Goal: Transaction & Acquisition: Book appointment/travel/reservation

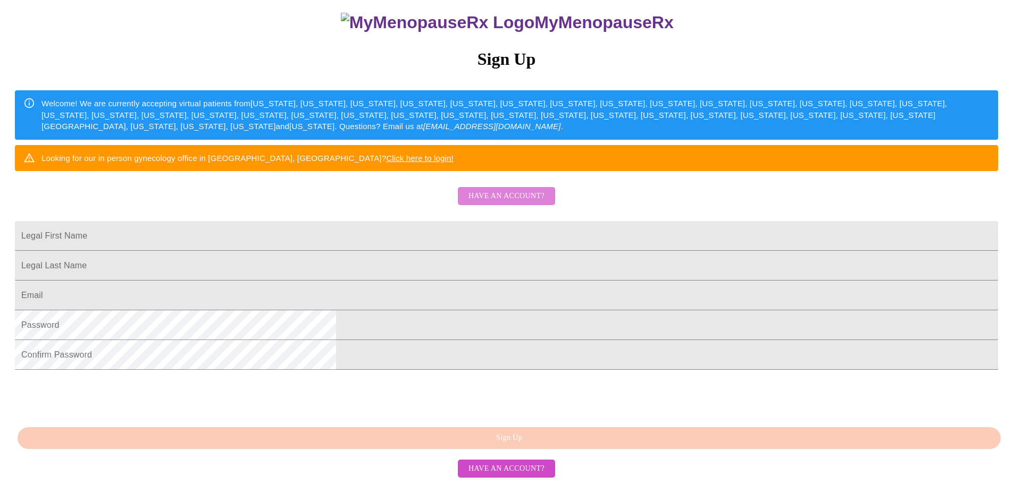
click at [525, 203] on span "Have an account?" at bounding box center [507, 196] width 76 height 13
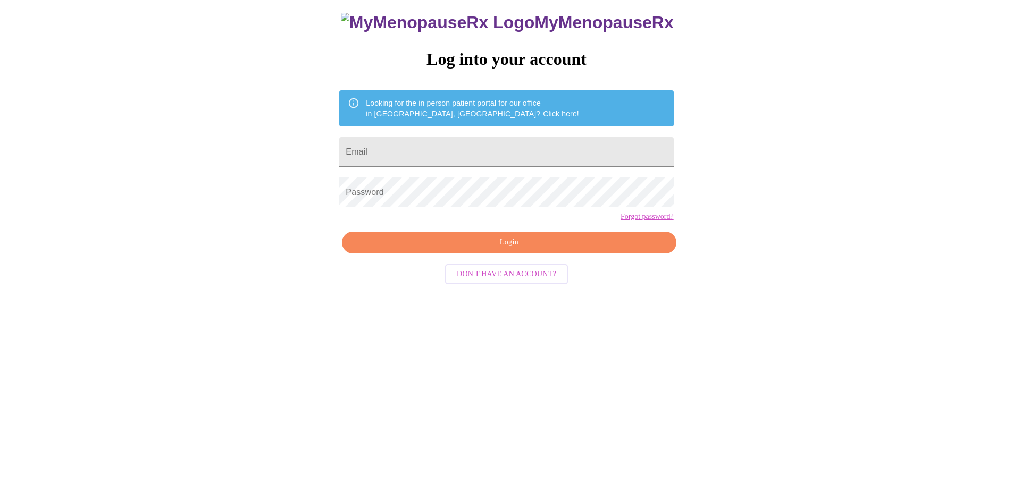
scroll to position [11, 0]
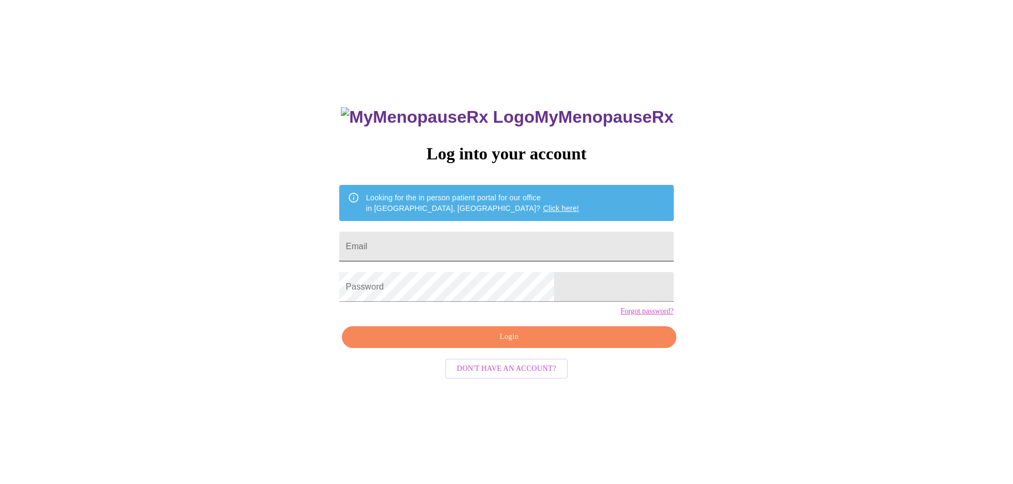
click at [472, 249] on input "Email" at bounding box center [506, 247] width 334 height 30
type input "[EMAIL_ADDRESS][DOMAIN_NAME]"
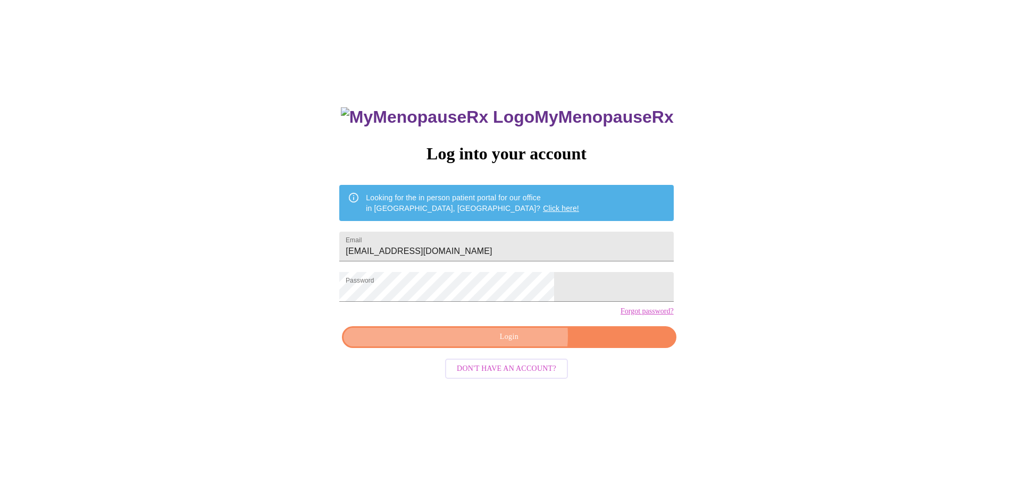
click at [515, 344] on span "Login" at bounding box center [508, 337] width 309 height 13
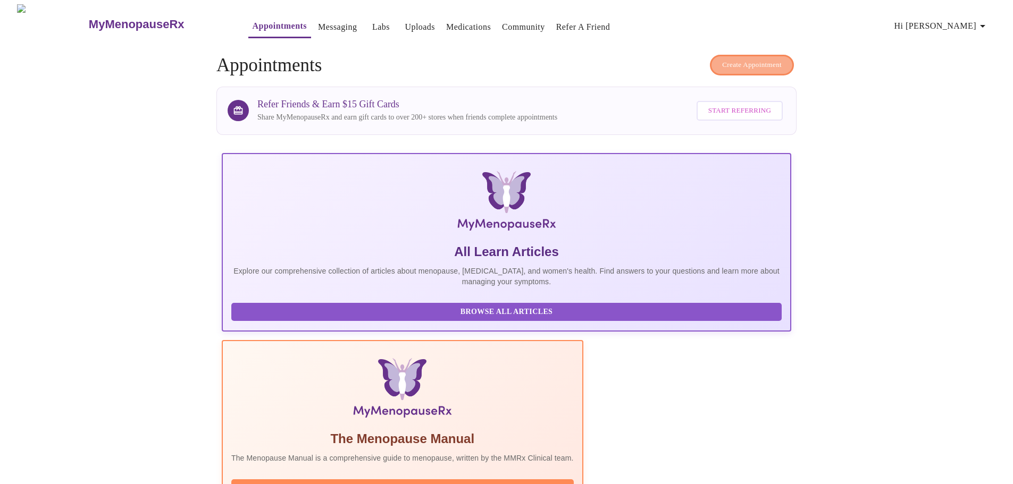
click at [774, 62] on span "Create Appointment" at bounding box center [752, 65] width 60 height 12
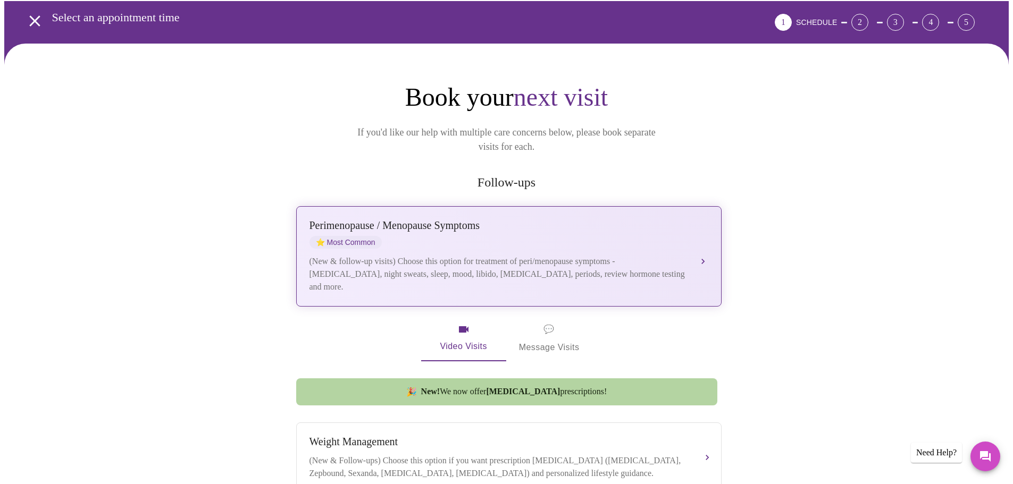
scroll to position [32, 0]
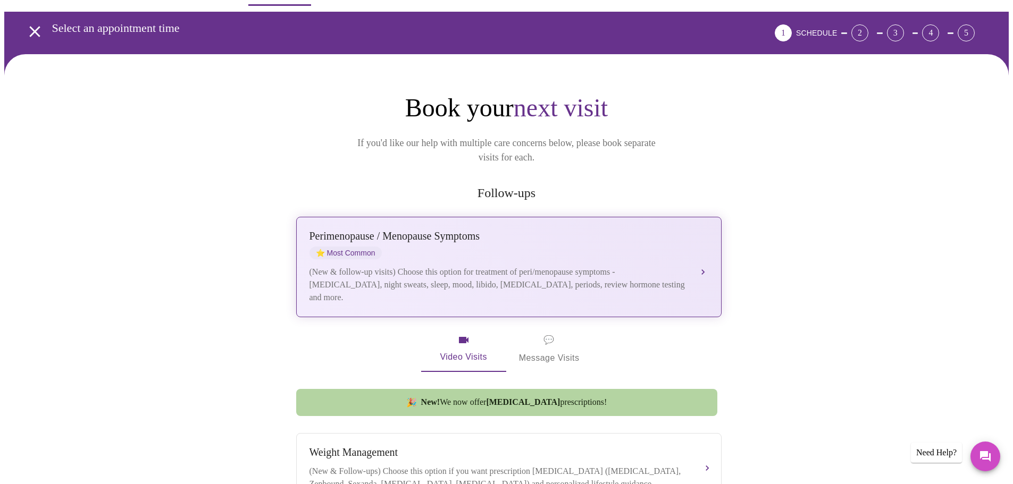
click at [524, 266] on div "(New & follow-up visits) Choose this option for treatment of peri/menopause sym…" at bounding box center [498, 285] width 378 height 38
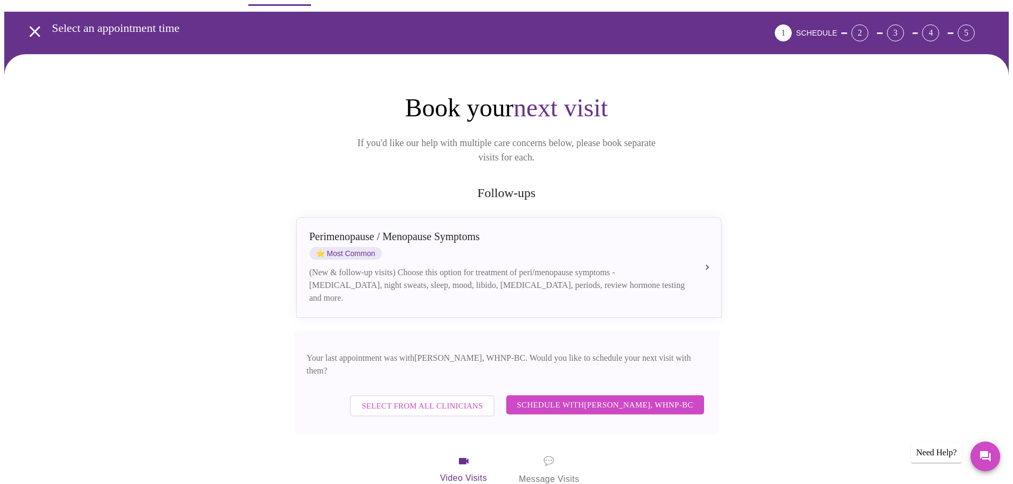
click at [623, 398] on span "Schedule with [PERSON_NAME], WHNP-BC" at bounding box center [605, 405] width 177 height 14
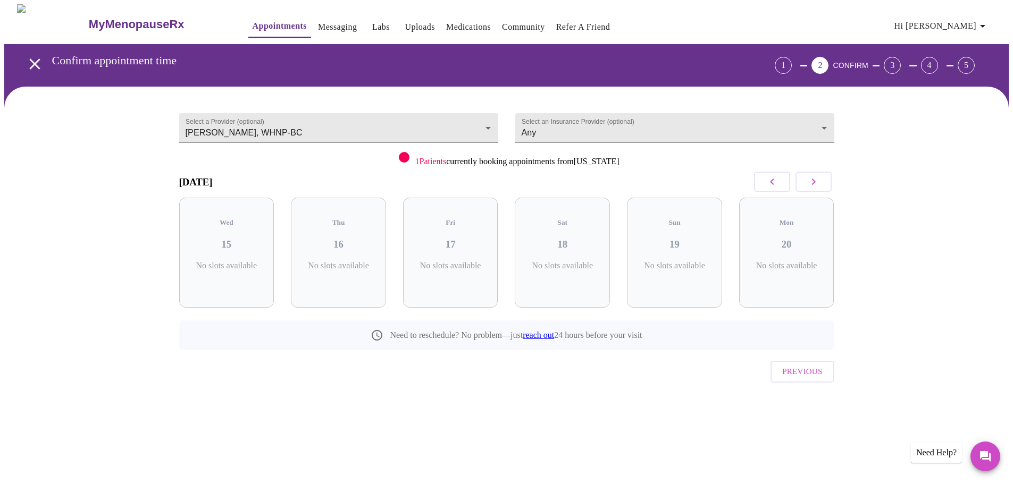
scroll to position [0, 0]
click at [819, 185] on icon "button" at bounding box center [817, 181] width 13 height 13
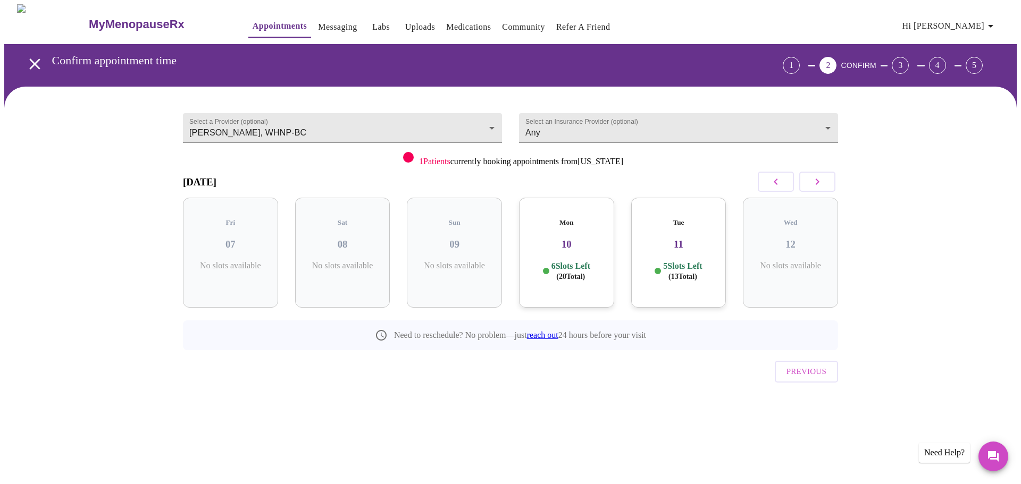
click at [819, 185] on icon "button" at bounding box center [817, 181] width 13 height 13
click at [816, 182] on icon "button" at bounding box center [817, 181] width 13 height 13
click at [447, 247] on div "Fri 21 4 Slots Left ( 12 Total)" at bounding box center [454, 253] width 95 height 110
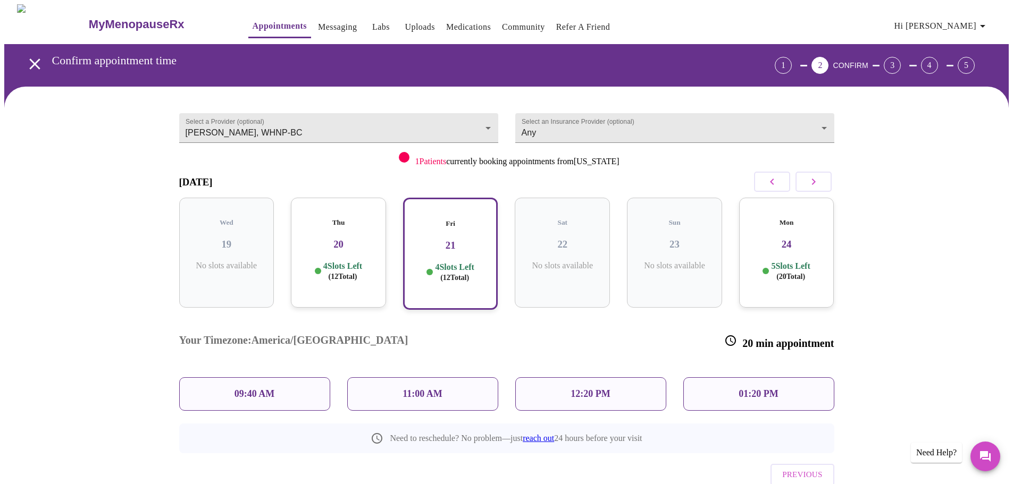
click at [442, 245] on div "Fri 21 4 Slots Left ( 12 Total)" at bounding box center [450, 254] width 95 height 112
click at [422, 389] on p "11:00 AM" at bounding box center [423, 394] width 40 height 11
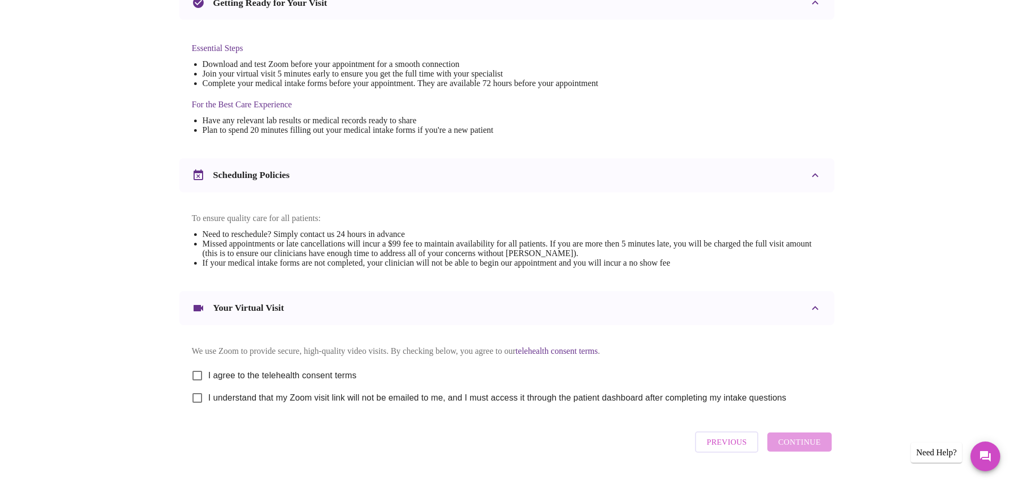
scroll to position [287, 0]
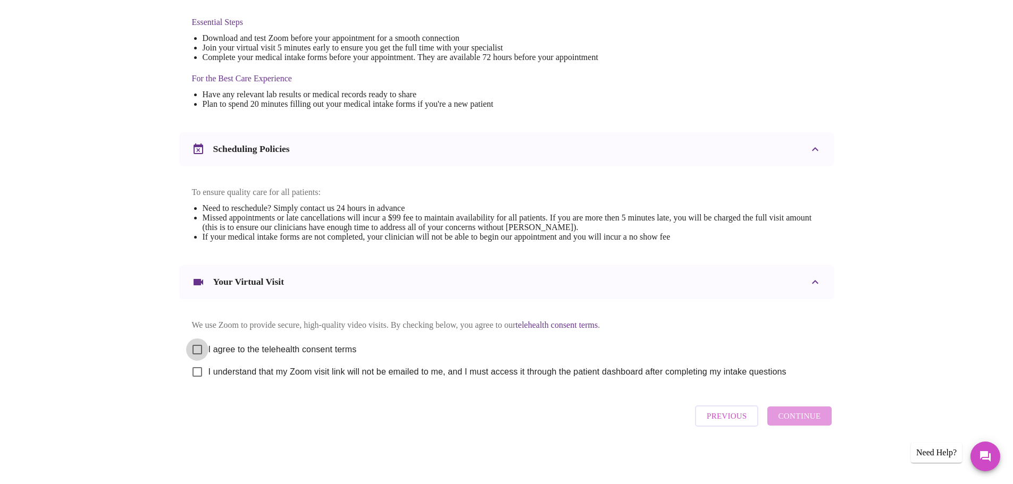
click at [197, 341] on input "I agree to the telehealth consent terms" at bounding box center [197, 350] width 22 height 22
checkbox input "true"
click at [198, 373] on input "I understand that my Zoom visit link will not be emailed to me, and I must acce…" at bounding box center [197, 372] width 22 height 22
checkbox input "true"
click at [807, 419] on span "Continue" at bounding box center [799, 416] width 43 height 14
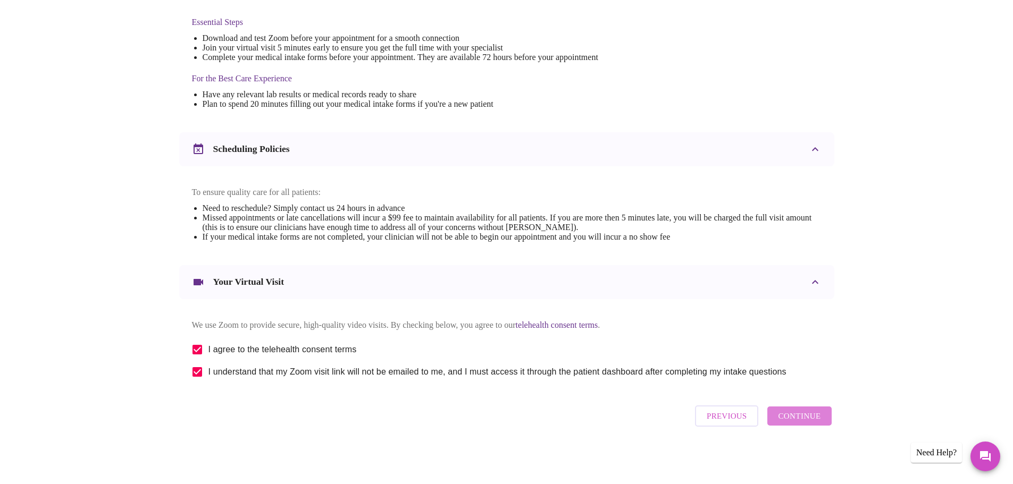
scroll to position [0, 0]
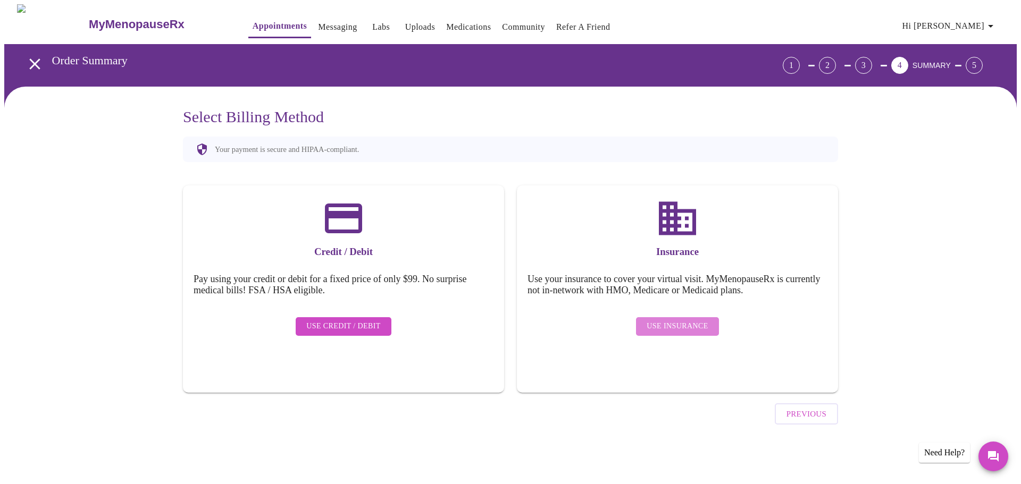
click at [699, 321] on span "Use Insurance" at bounding box center [677, 326] width 61 height 13
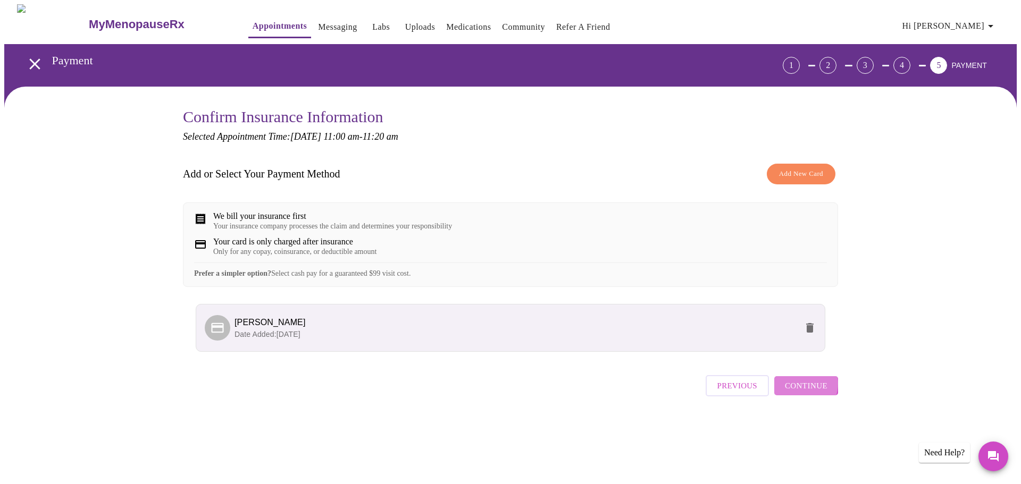
click at [800, 393] on span "Continue" at bounding box center [806, 386] width 43 height 14
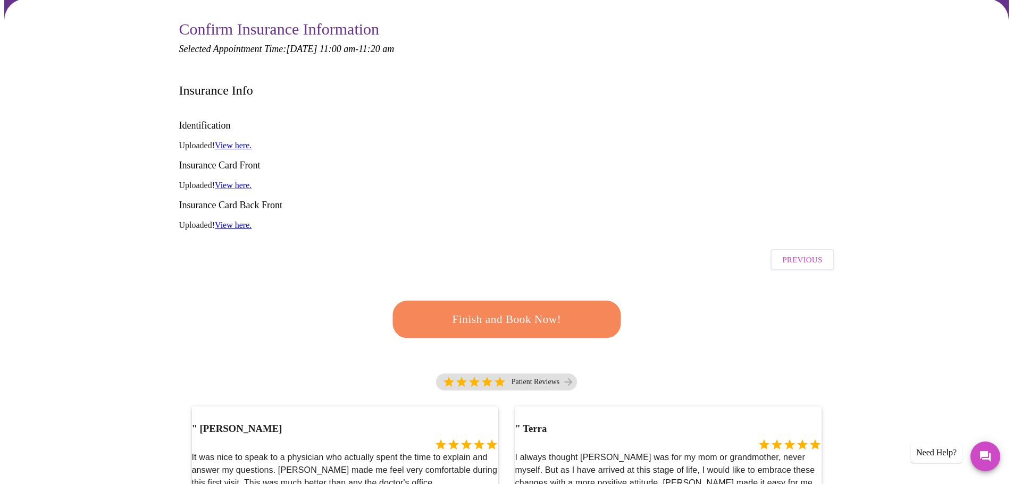
scroll to position [106, 0]
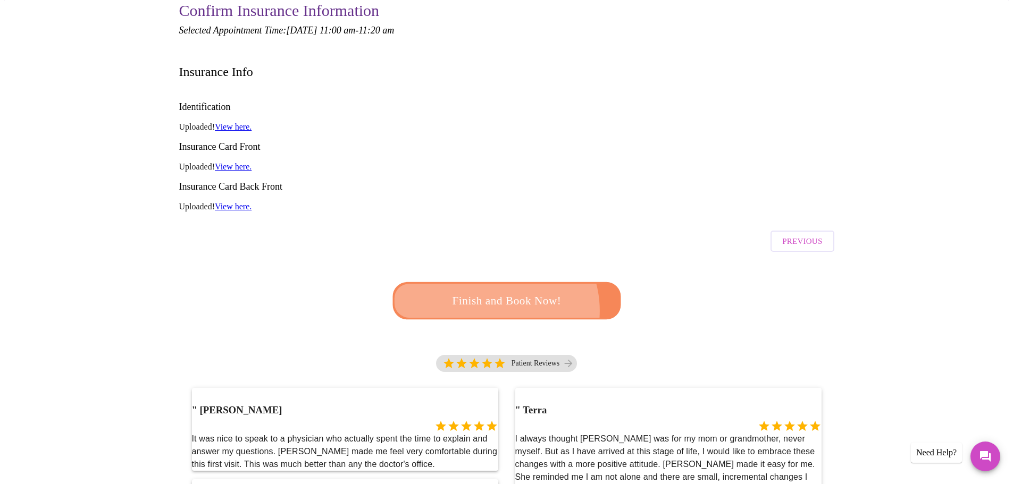
click at [491, 291] on span "Finish and Book Now!" at bounding box center [506, 301] width 197 height 20
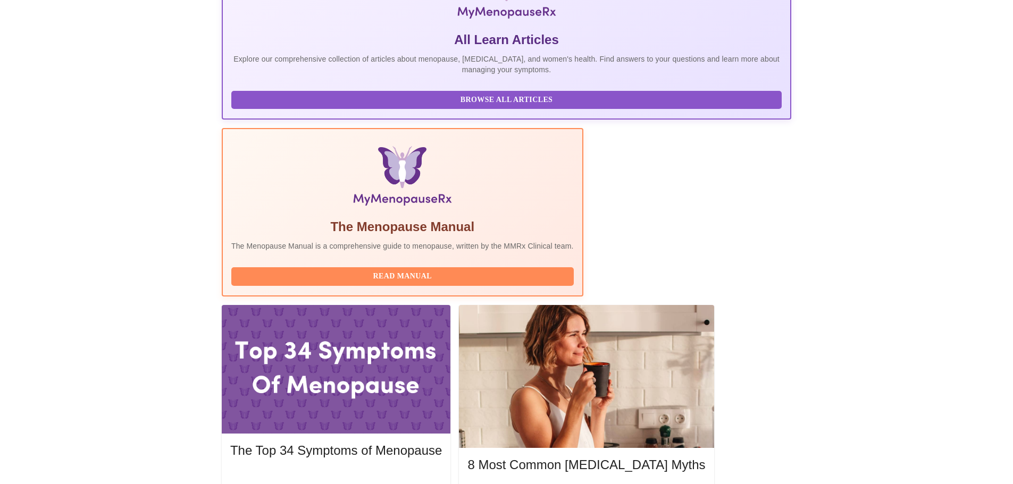
scroll to position [213, 0]
